Goal: Task Accomplishment & Management: Manage account settings

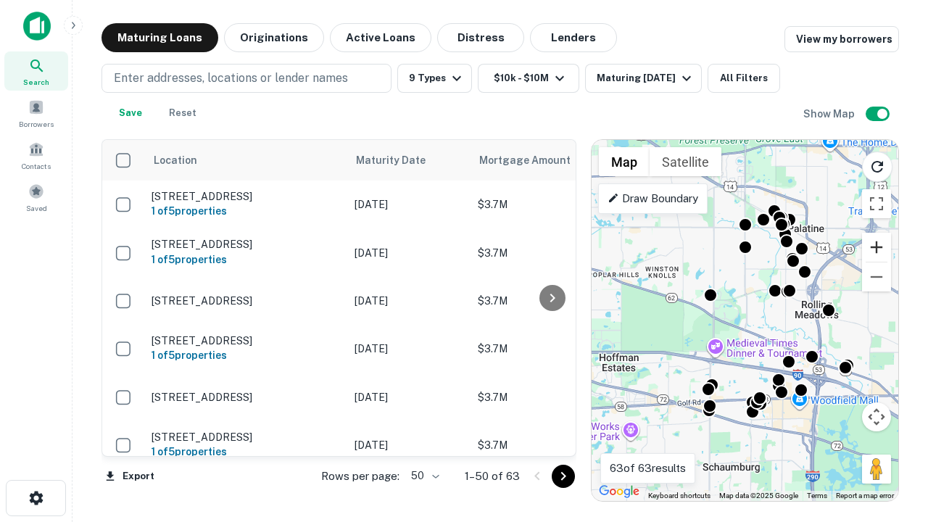
click at [876, 247] on button "Zoom in" at bounding box center [876, 247] width 29 height 29
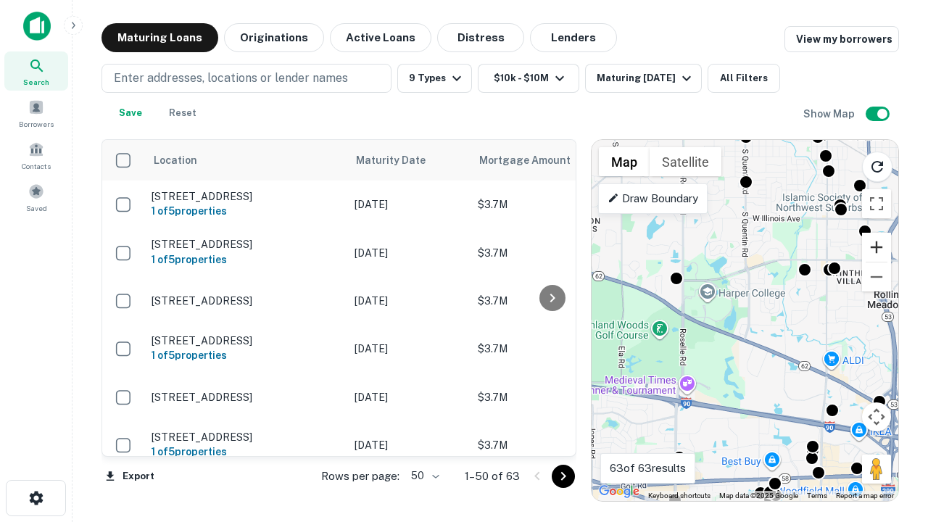
click at [876, 247] on button "Zoom in" at bounding box center [876, 247] width 29 height 29
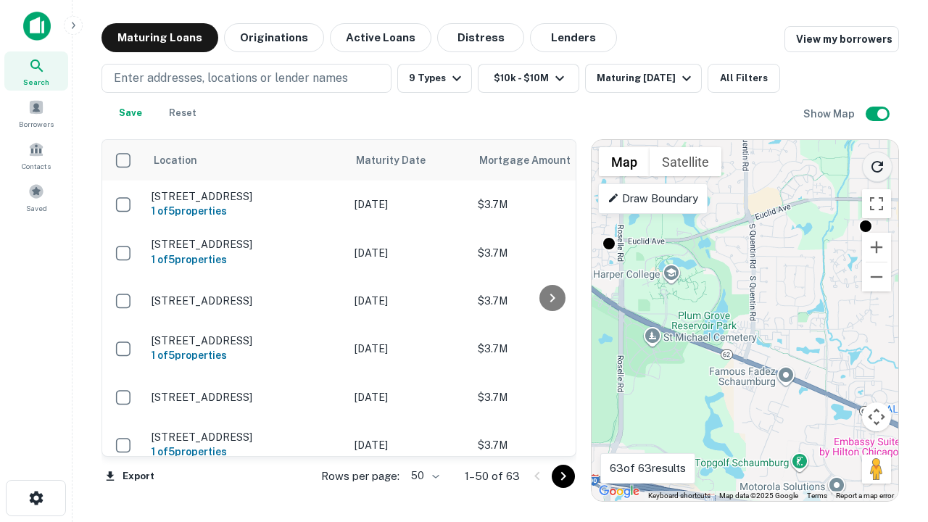
click at [877, 164] on icon "Reload search area" at bounding box center [876, 166] width 17 height 17
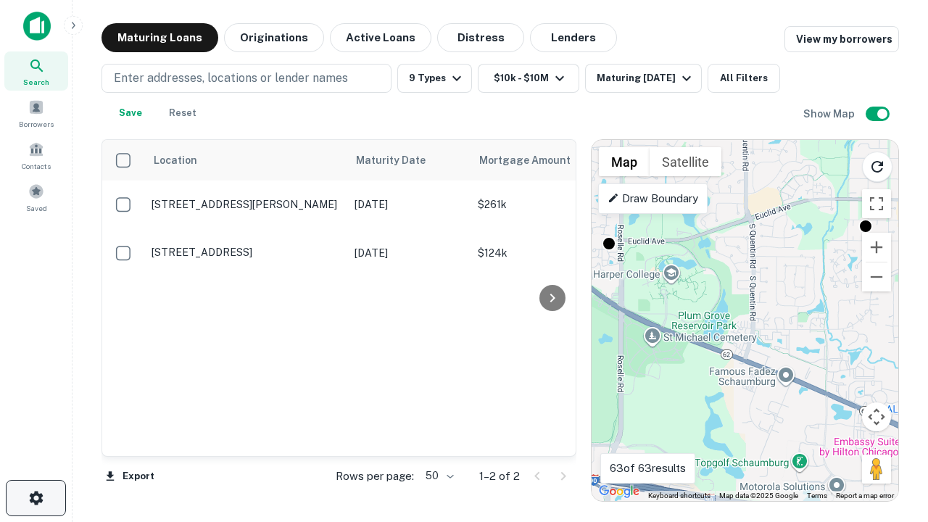
click at [36, 498] on icon "button" at bounding box center [36, 497] width 17 height 17
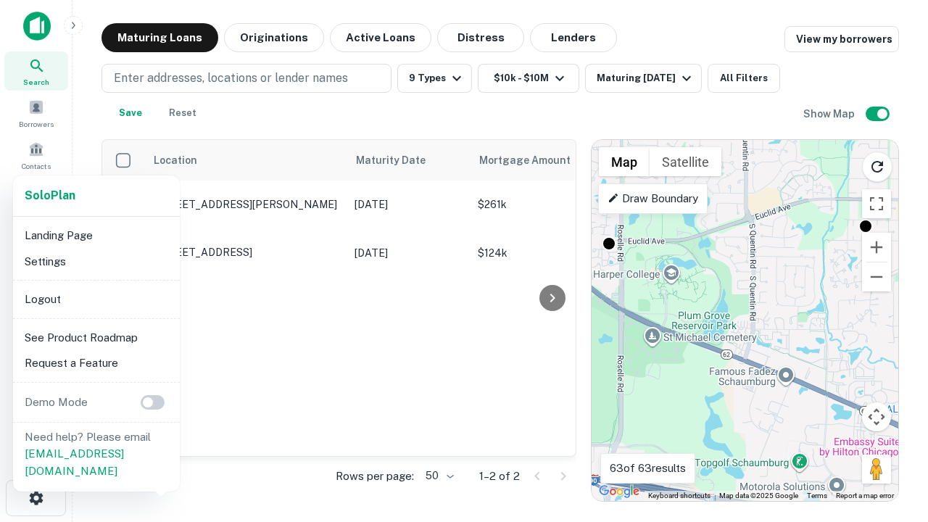
click at [96, 299] on li "Logout" at bounding box center [96, 299] width 155 height 26
